Goal: Transaction & Acquisition: Purchase product/service

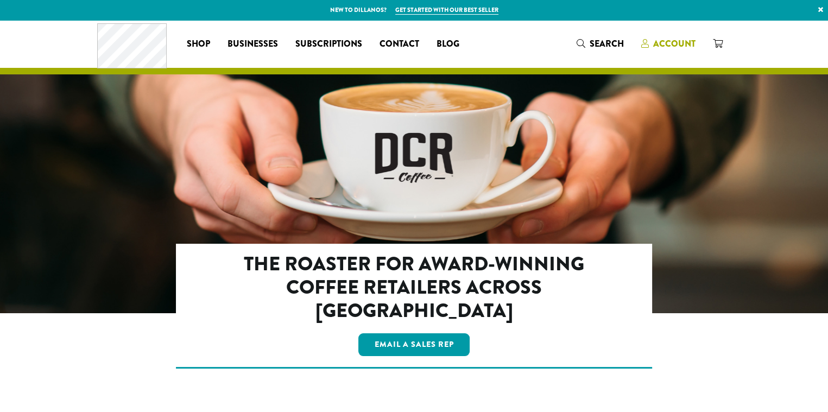
click at [688, 42] on span "Account" at bounding box center [674, 43] width 42 height 12
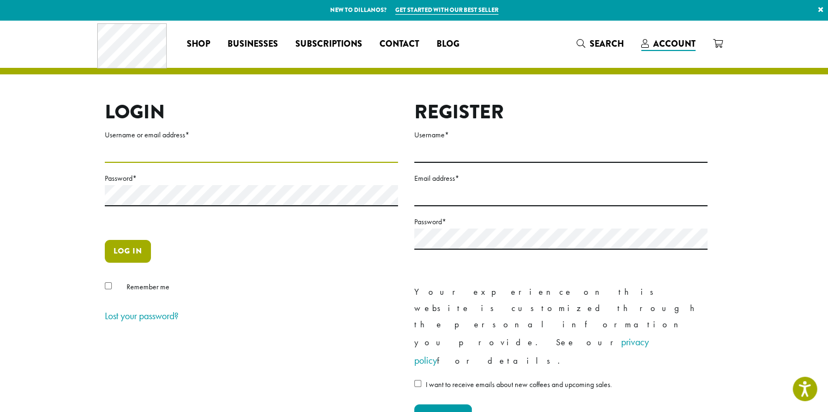
type input "**********"
click at [137, 251] on button "Log in" at bounding box center [128, 251] width 46 height 23
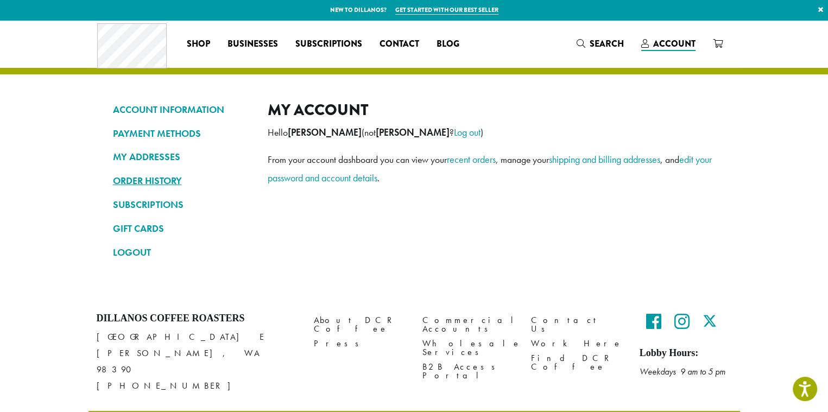
click at [156, 180] on link "ORDER HISTORY" at bounding box center [182, 181] width 138 height 18
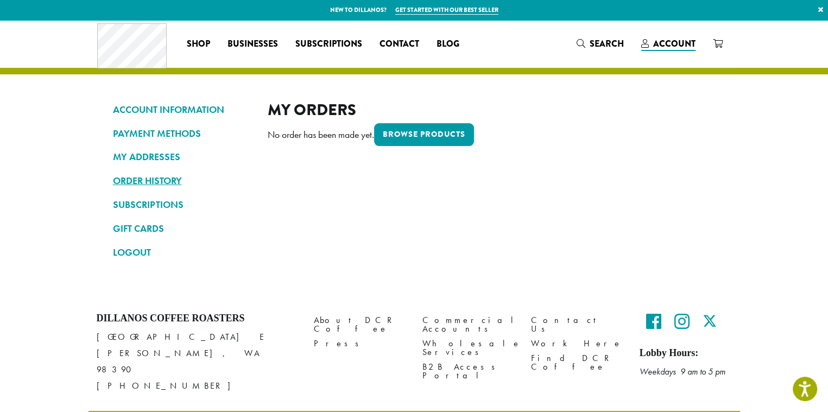
click at [163, 180] on link "ORDER HISTORY" at bounding box center [182, 181] width 138 height 18
click at [178, 138] on link "PAYMENT METHODS" at bounding box center [182, 133] width 138 height 18
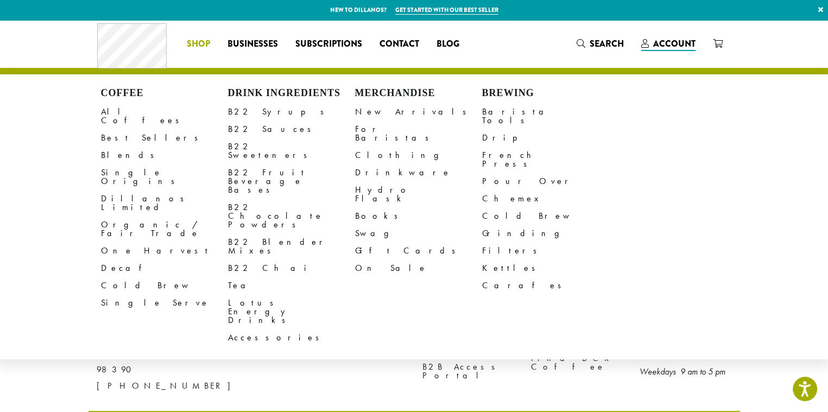
click at [200, 43] on span "Shop" at bounding box center [198, 44] width 23 height 14
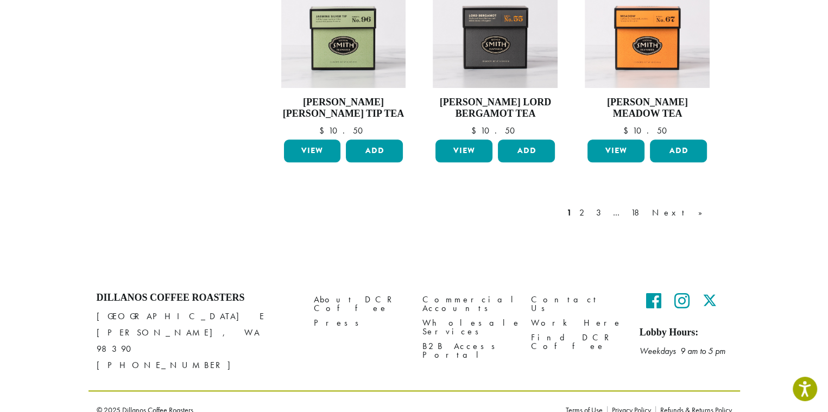
scroll to position [932, 0]
click at [696, 213] on link "Next »" at bounding box center [681, 212] width 62 height 13
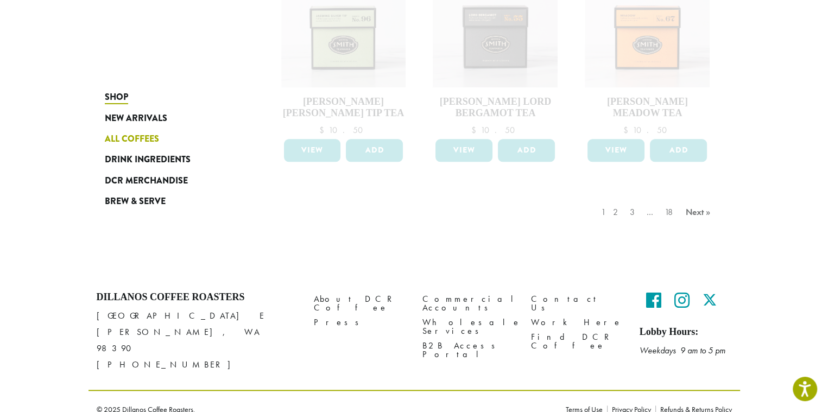
click at [144, 142] on span "All Coffees" at bounding box center [132, 140] width 54 height 14
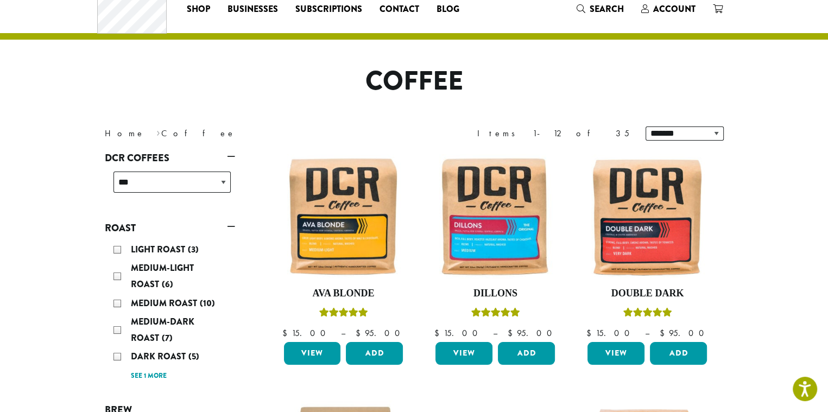
scroll to position [54, 0]
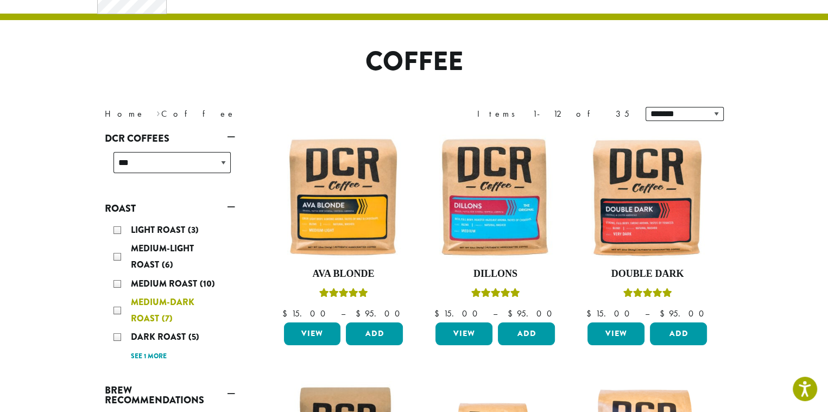
click at [118, 310] on div "Medium-Dark Roast (7)" at bounding box center [172, 310] width 117 height 33
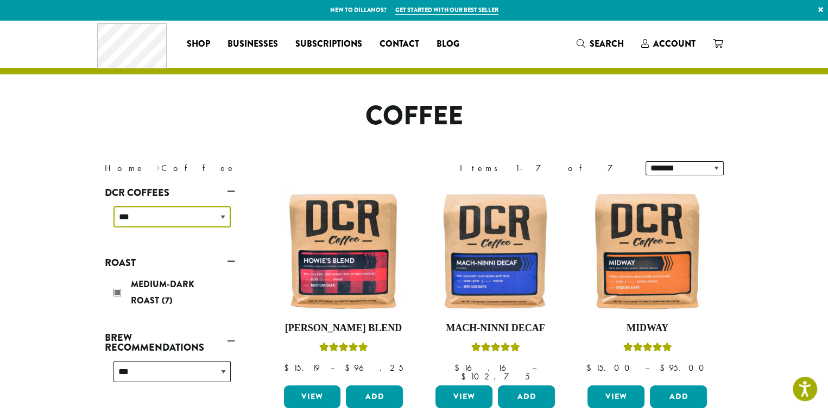
click at [217, 218] on select "**********" at bounding box center [172, 216] width 117 height 21
select select "**********"
click at [114, 206] on select "**********" at bounding box center [172, 216] width 117 height 21
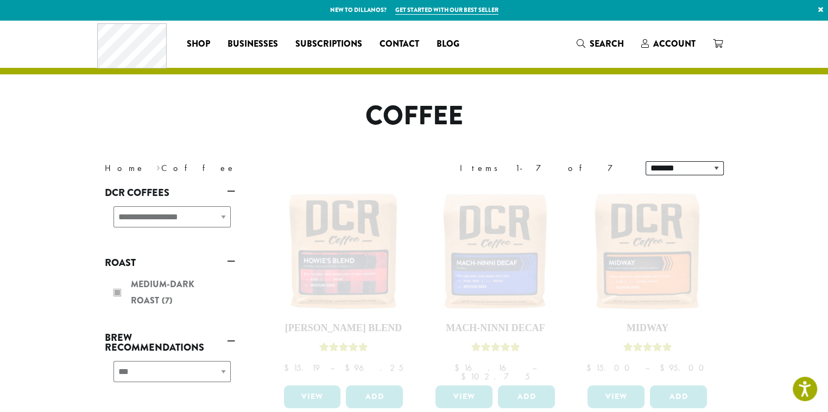
click at [228, 264] on link "Roast" at bounding box center [170, 263] width 130 height 18
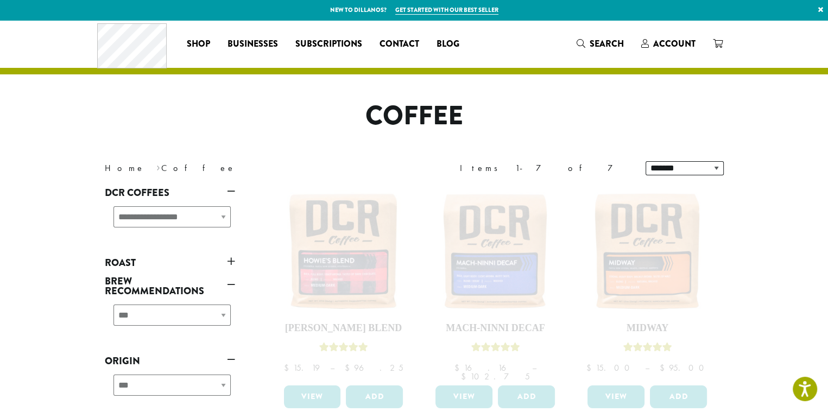
click at [228, 264] on link "Roast" at bounding box center [170, 263] width 130 height 18
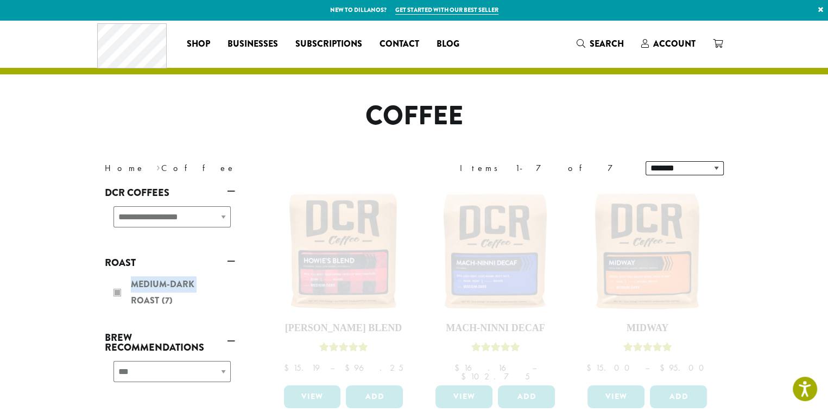
click at [119, 293] on div "Medium-Dark Roast (7)" at bounding box center [170, 293] width 130 height 43
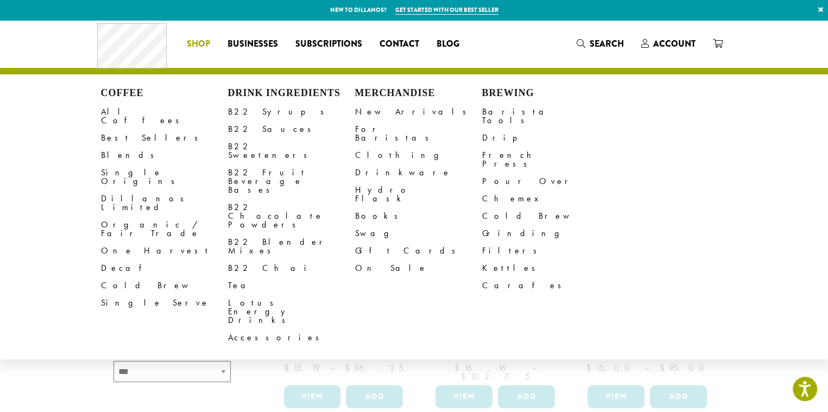
click at [198, 42] on li "Coffee All Coffees Best Sellers Blends Single Origins Dillanos Limited Organic …" at bounding box center [198, 43] width 41 height 17
click at [122, 114] on link "All Coffees" at bounding box center [164, 116] width 127 height 26
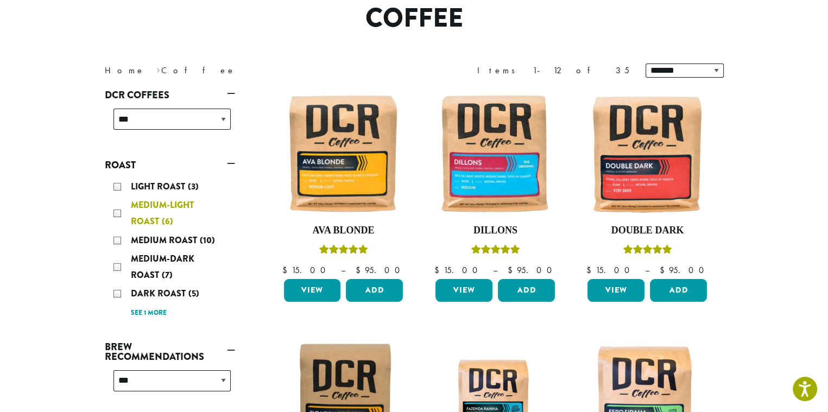
scroll to position [109, 0]
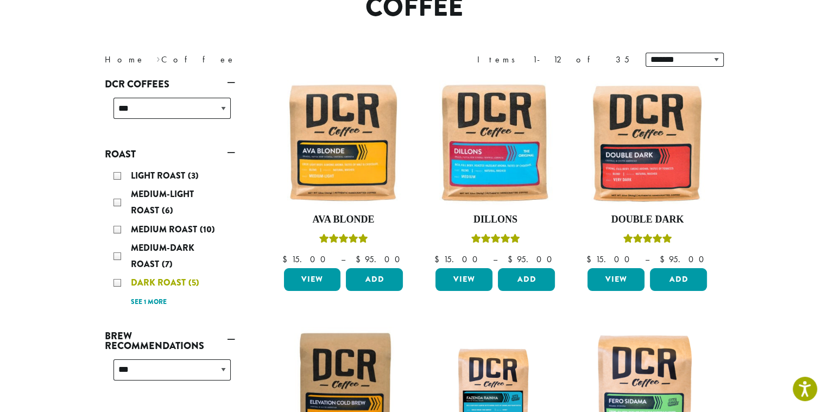
click at [117, 283] on div "Dark Roast (5)" at bounding box center [172, 283] width 117 height 16
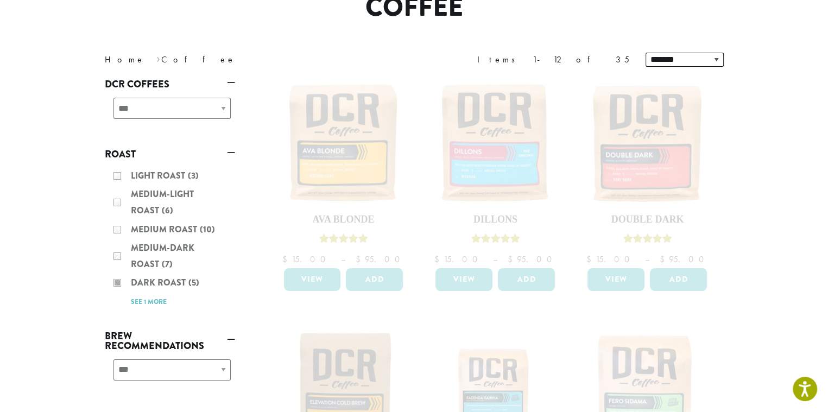
click at [154, 303] on div "Light Roast (3) Medium-Light Roast (6) Medium Roast (10) Medium-Dark Roast (7) …" at bounding box center [170, 238] width 130 height 150
click at [152, 301] on div "Light Roast (3) Medium-Light Roast (6) Medium Roast (10) Medium-Dark Roast (7) …" at bounding box center [170, 238] width 130 height 150
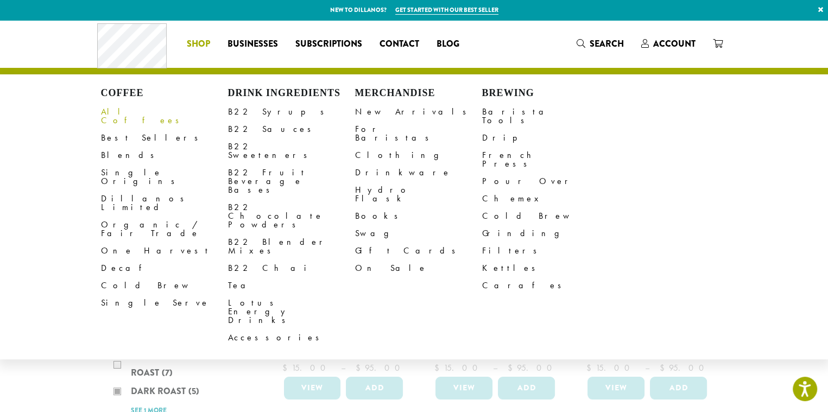
click at [123, 116] on link "All Coffees" at bounding box center [164, 116] width 127 height 26
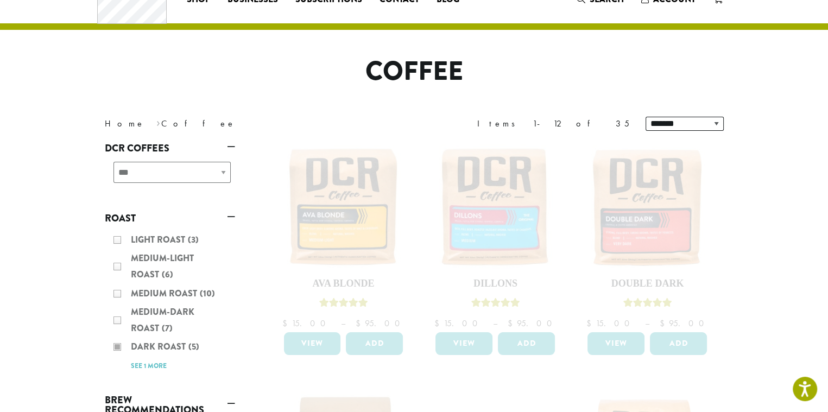
scroll to position [163, 0]
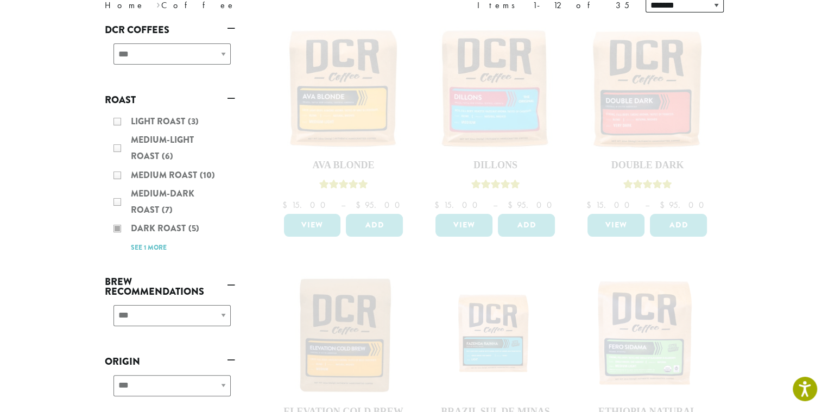
click at [211, 317] on div "**********" at bounding box center [170, 320] width 130 height 39
click at [226, 318] on div "**********" at bounding box center [170, 320] width 130 height 39
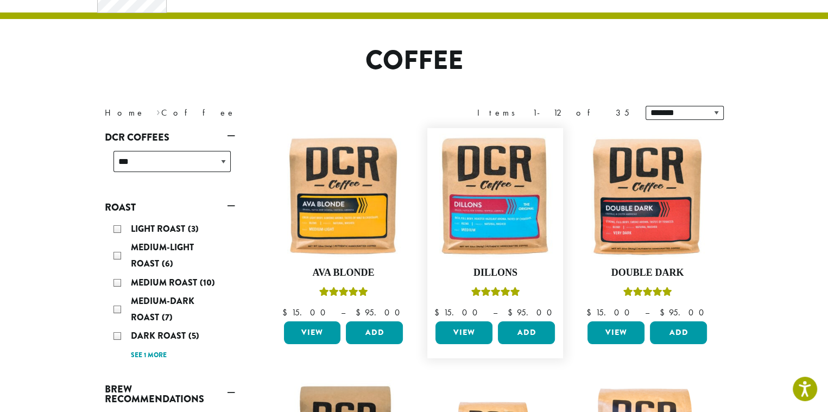
scroll to position [163, 0]
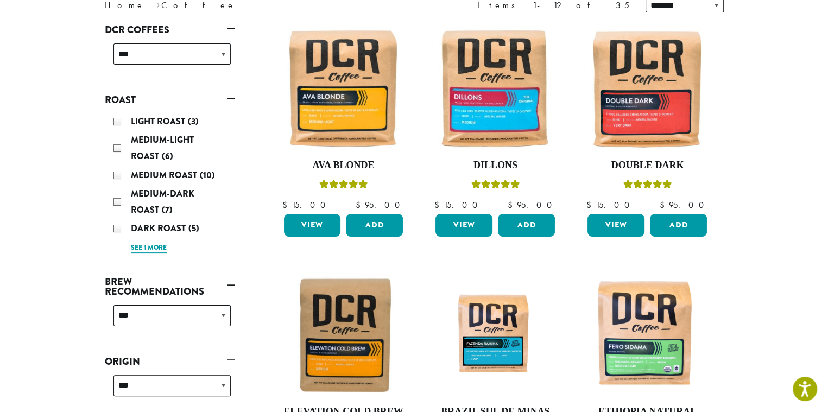
click at [141, 250] on link "See 1 more" at bounding box center [149, 248] width 36 height 11
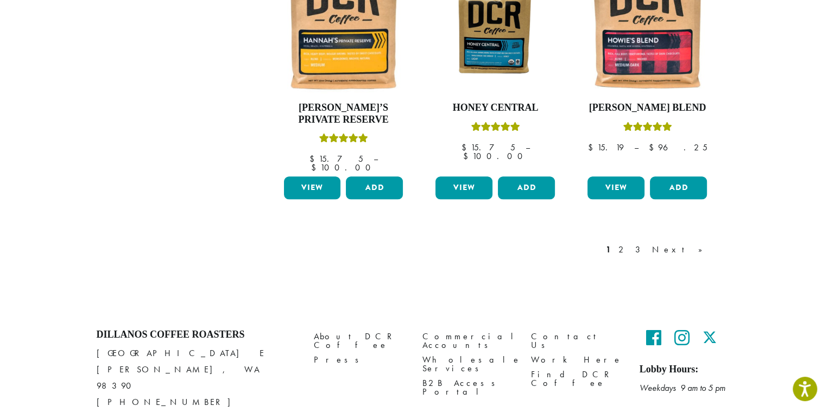
scroll to position [978, 0]
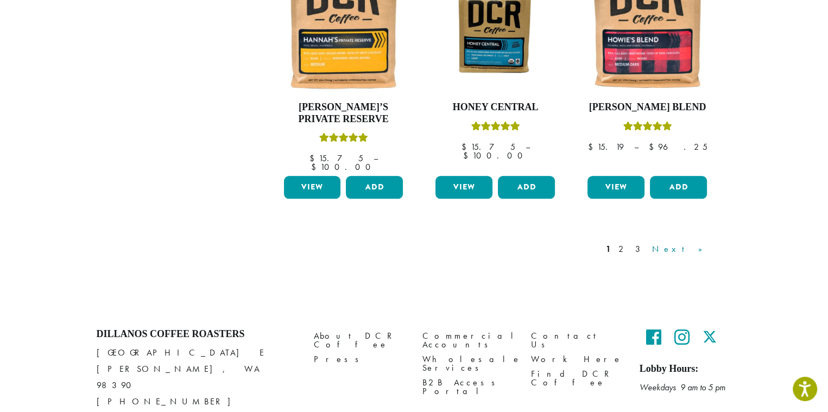
click at [697, 243] on link "Next »" at bounding box center [681, 249] width 62 height 13
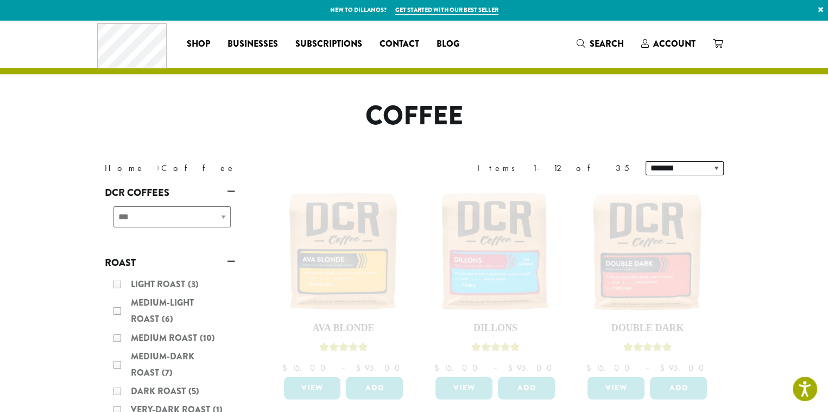
click at [222, 217] on div "**********" at bounding box center [170, 221] width 130 height 39
click at [223, 217] on div "**********" at bounding box center [170, 221] width 130 height 39
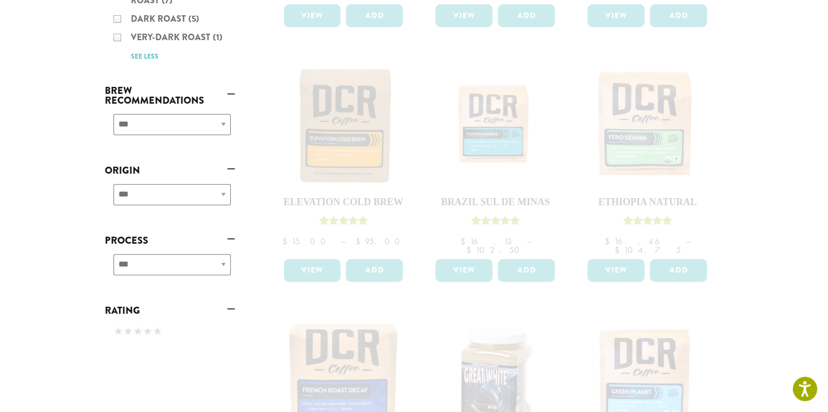
scroll to position [380, 0]
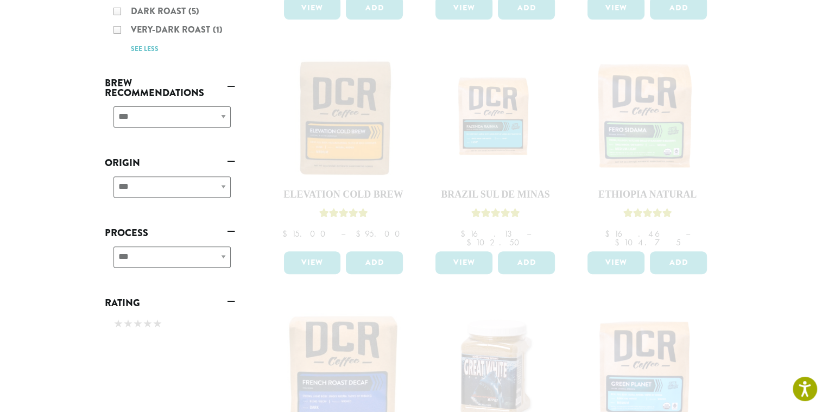
click at [224, 190] on div "**********" at bounding box center [170, 191] width 130 height 39
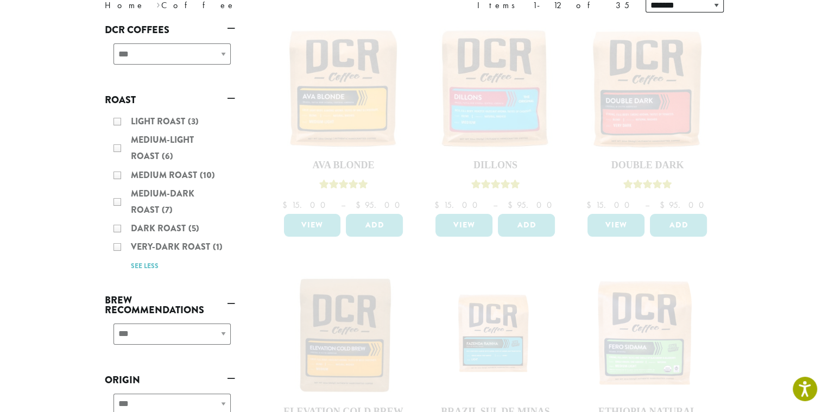
scroll to position [0, 0]
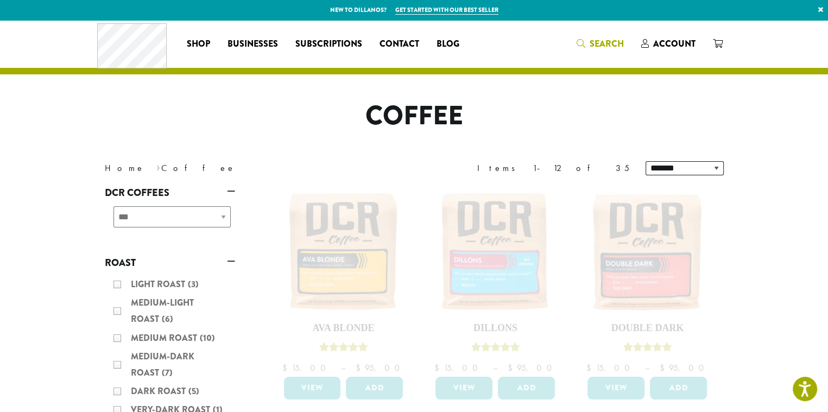
click at [587, 43] on span "Search" at bounding box center [600, 44] width 47 height 14
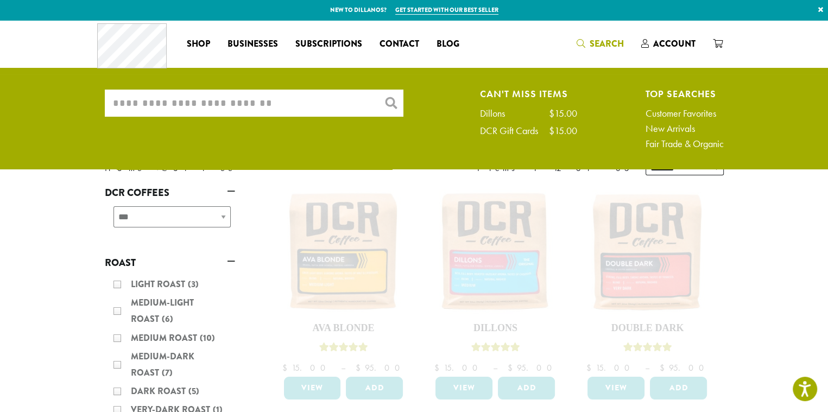
click at [301, 105] on input "What are you searching for?" at bounding box center [254, 103] width 299 height 27
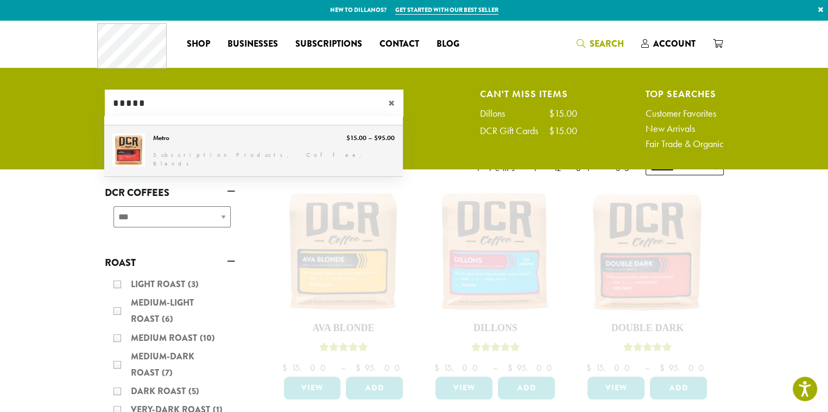
type input "*****"
click at [141, 150] on link "Metro" at bounding box center [253, 150] width 299 height 51
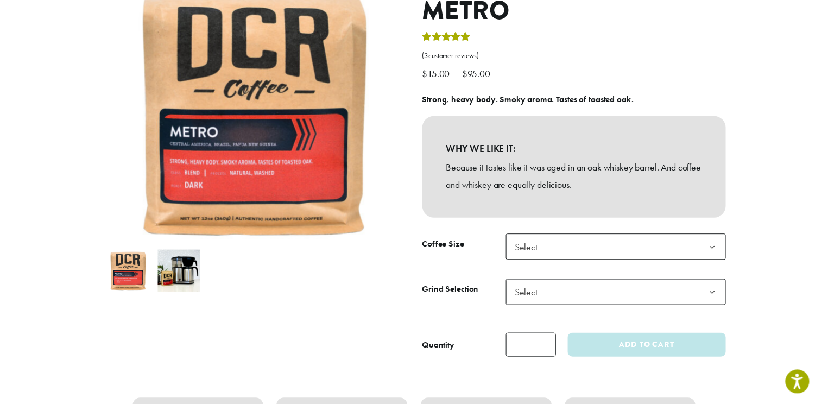
scroll to position [163, 0]
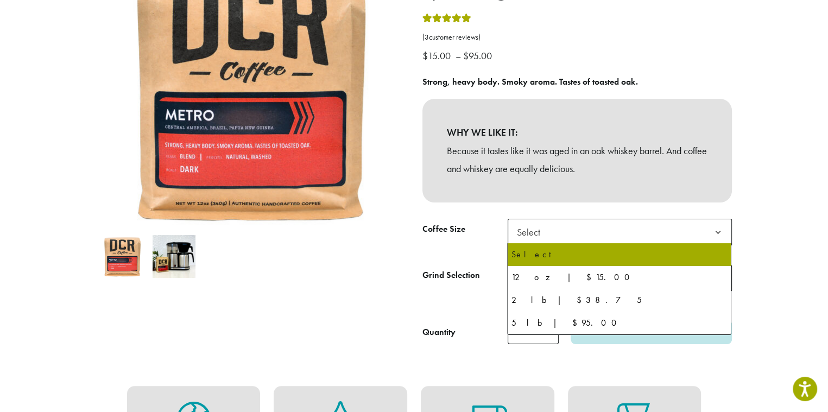
click at [721, 235] on b at bounding box center [718, 232] width 27 height 27
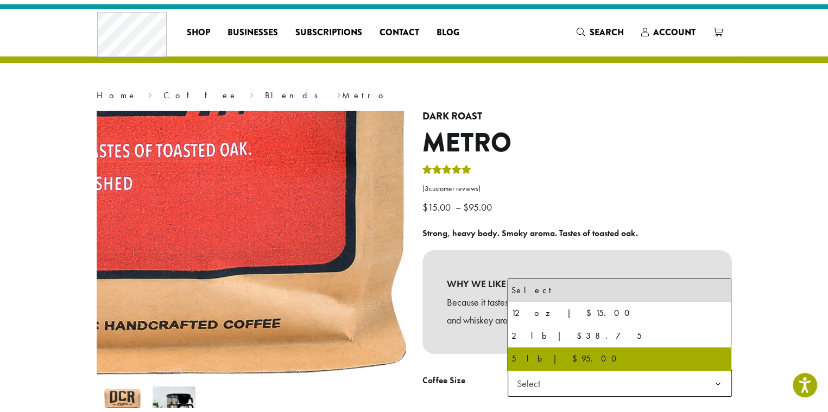
scroll to position [0, 0]
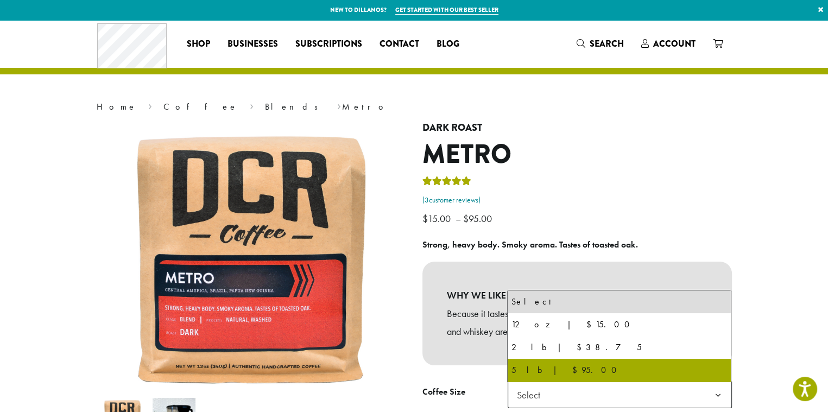
click at [689, 196] on link "( 3 customer reviews)" at bounding box center [578, 200] width 310 height 11
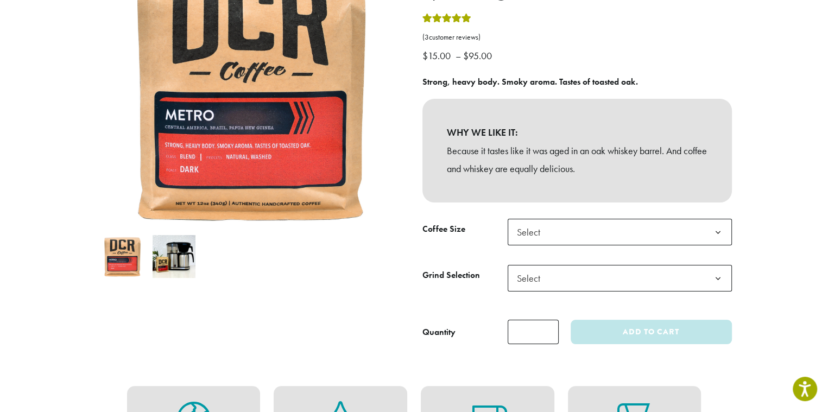
scroll to position [272, 0]
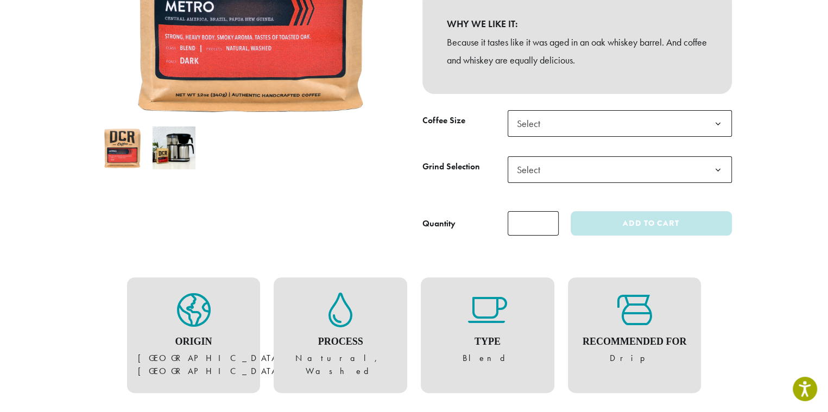
click at [715, 126] on b at bounding box center [718, 124] width 27 height 27
click at [315, 167] on ol at bounding box center [252, 148] width 310 height 52
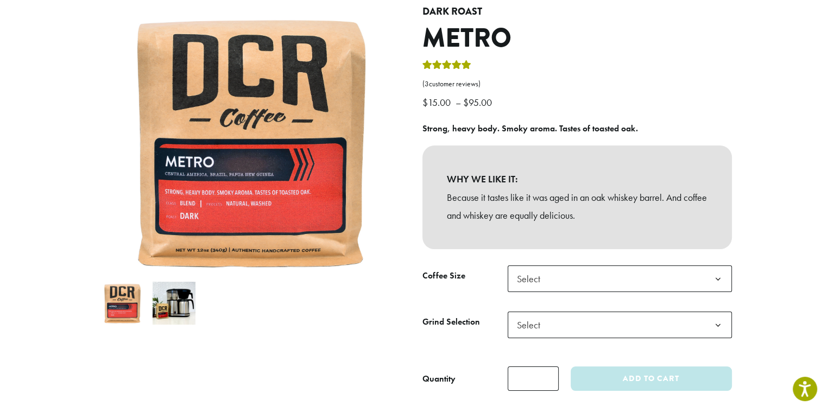
scroll to position [0, 0]
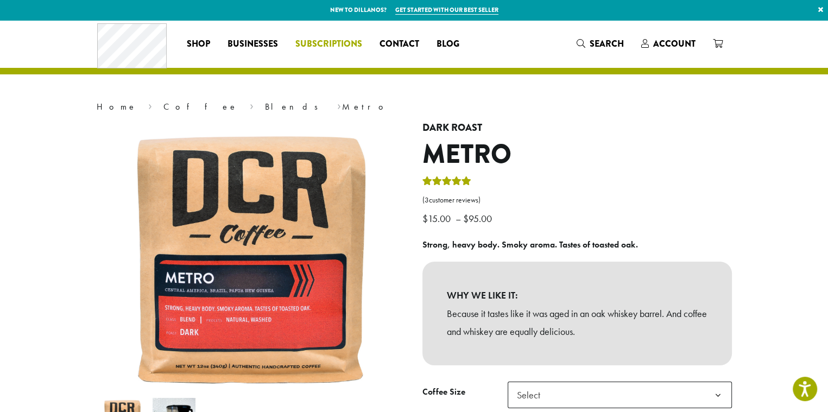
click at [332, 42] on span "Subscriptions" at bounding box center [328, 44] width 67 height 14
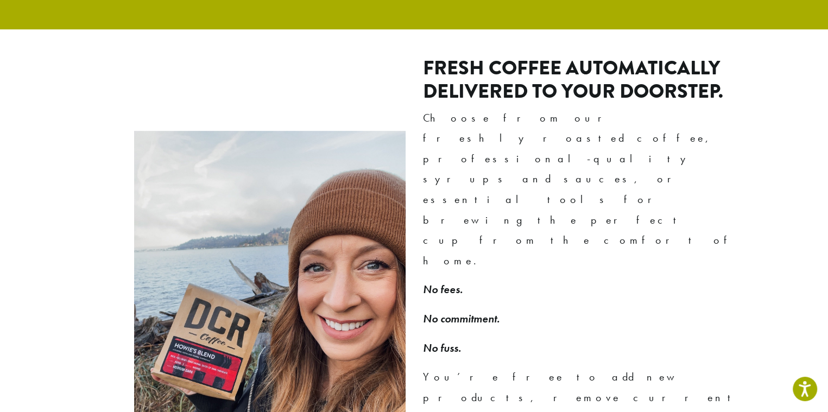
scroll to position [760, 0]
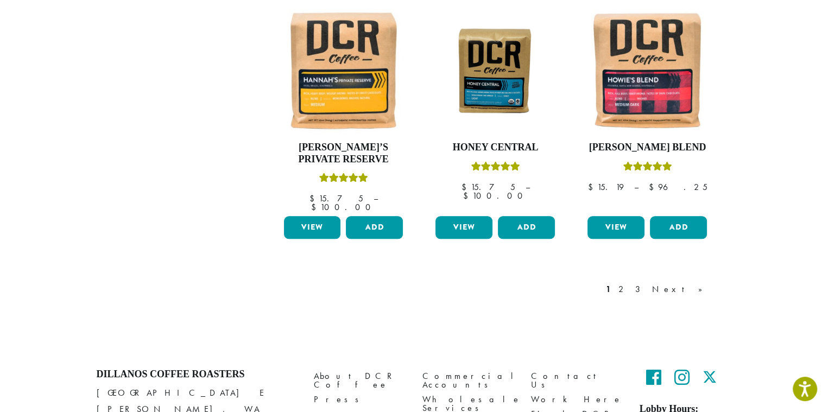
scroll to position [978, 0]
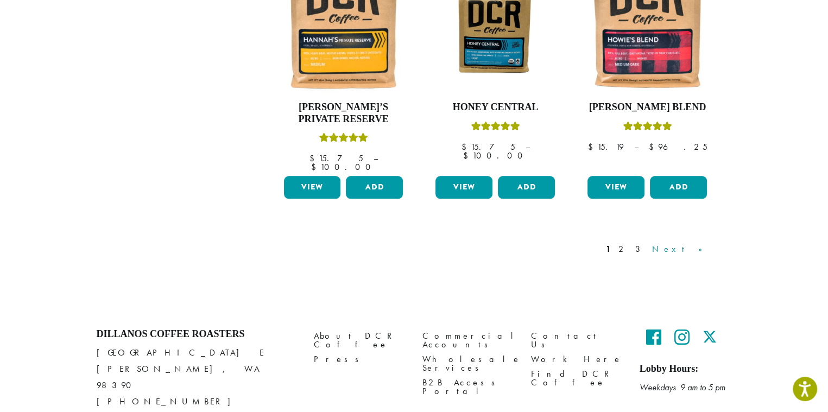
click at [692, 243] on link "Next »" at bounding box center [681, 249] width 62 height 13
